Goal: Information Seeking & Learning: Learn about a topic

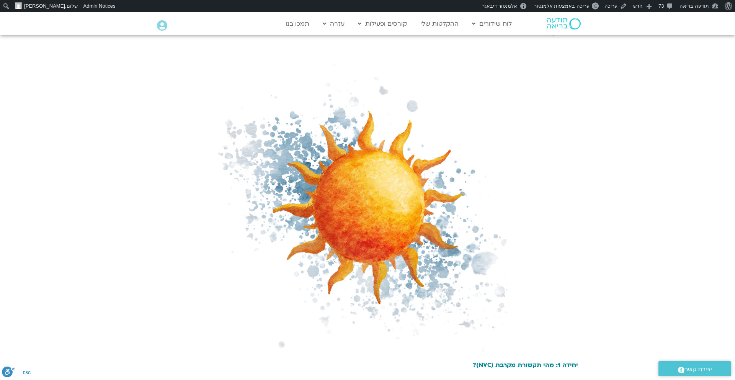
scroll to position [2164, 0]
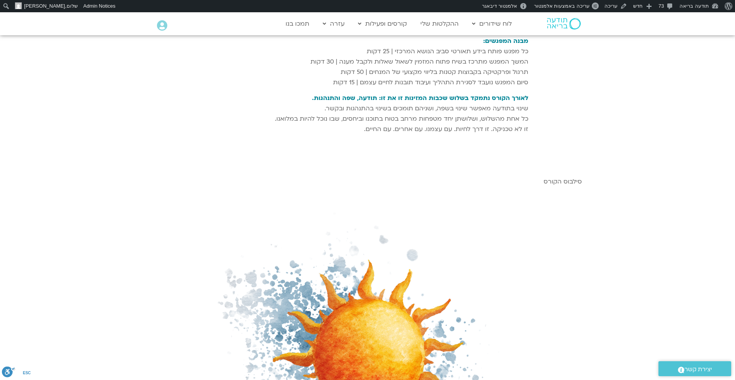
scroll to position [2013, 0]
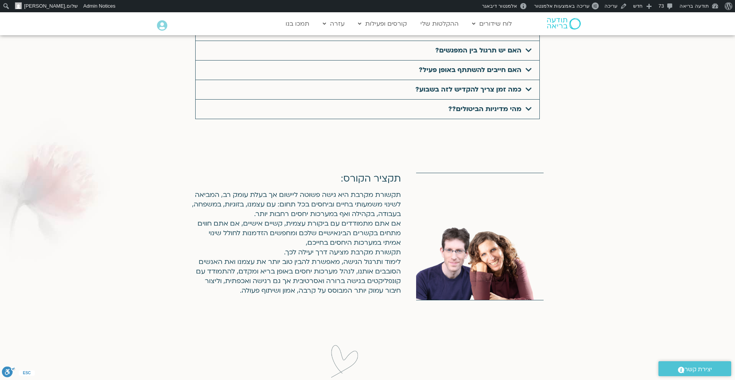
scroll to position [2949, 0]
